Goal: Task Accomplishment & Management: Use online tool/utility

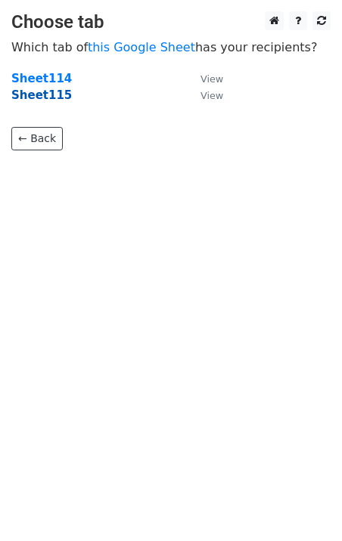
click at [53, 95] on strong "Sheet115" at bounding box center [41, 95] width 60 height 14
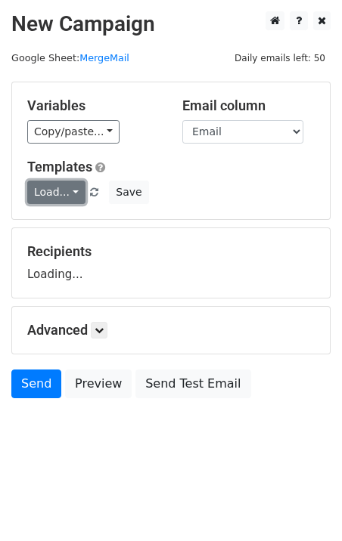
click at [63, 193] on link "Load..." at bounding box center [56, 192] width 58 height 23
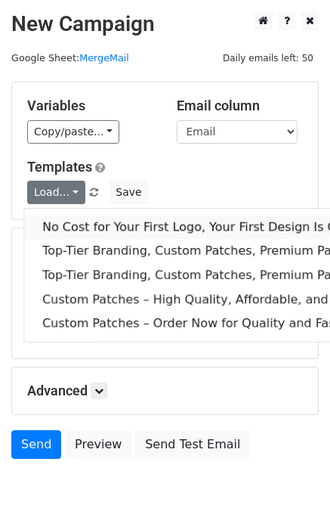
click at [88, 227] on link "No Cost for Your First Logo, Your First Design Is On Us!" at bounding box center [244, 227] width 441 height 24
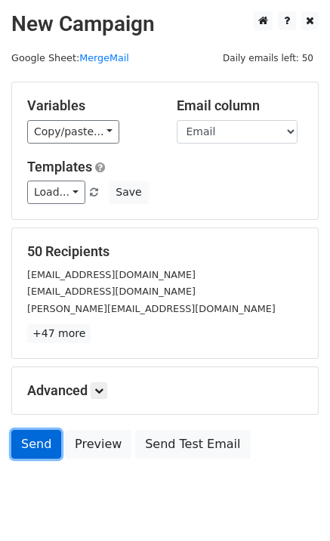
click at [17, 445] on link "Send" at bounding box center [36, 444] width 50 height 29
